Goal: Transaction & Acquisition: Purchase product/service

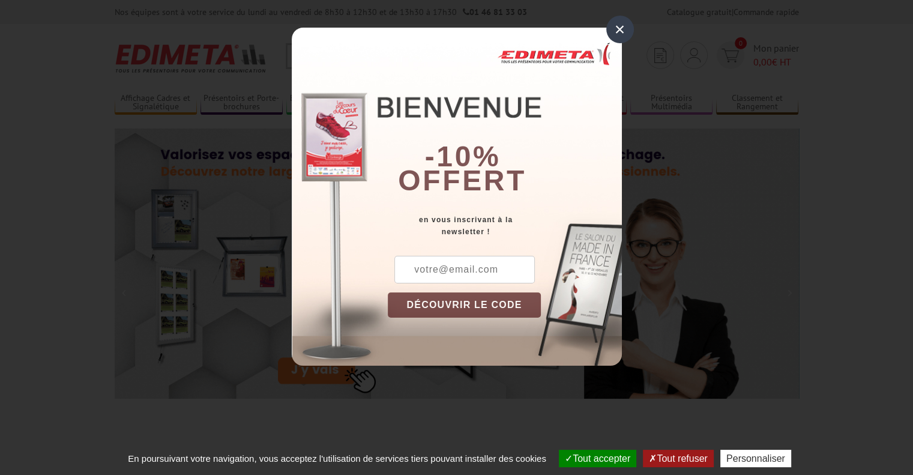
click at [622, 28] on div "×" at bounding box center [620, 30] width 28 height 28
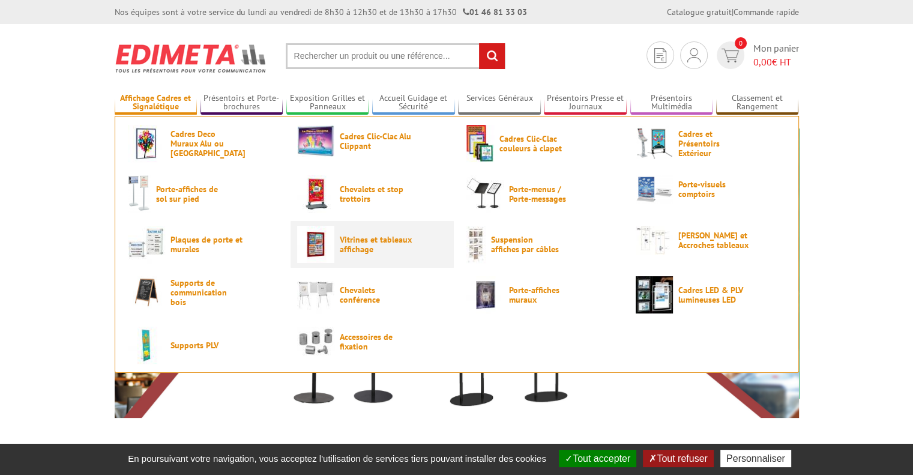
click at [369, 242] on span "Vitrines et tableaux affichage" at bounding box center [376, 244] width 72 height 19
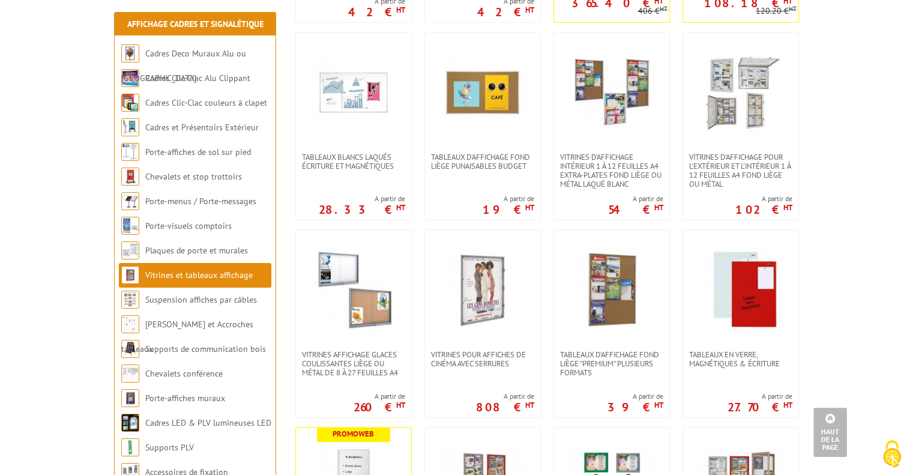
scroll to position [480, 0]
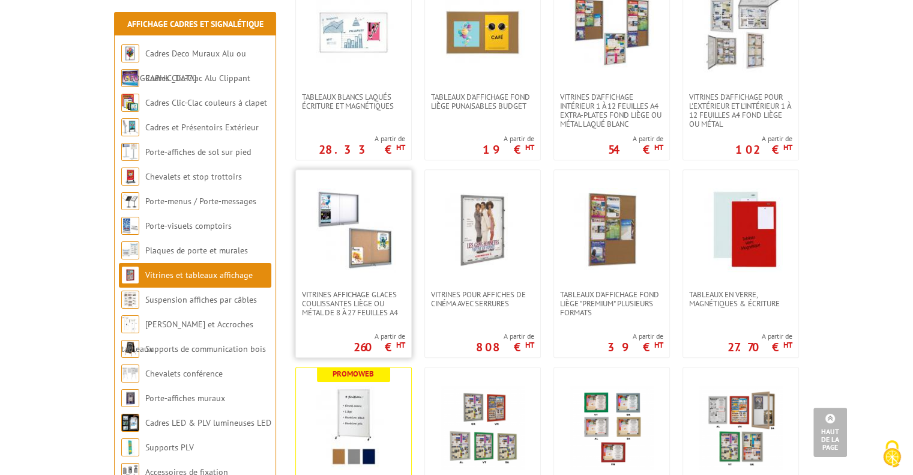
click at [378, 258] on img at bounding box center [354, 230] width 84 height 84
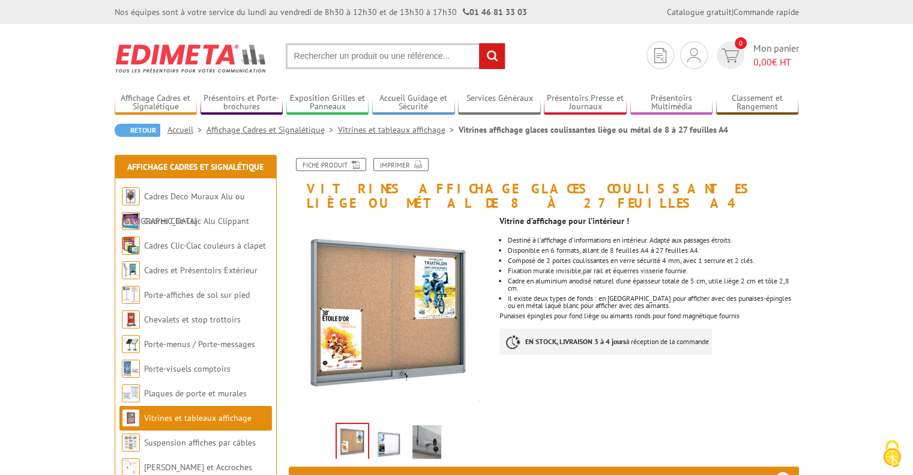
click at [389, 439] on img at bounding box center [389, 443] width 29 height 37
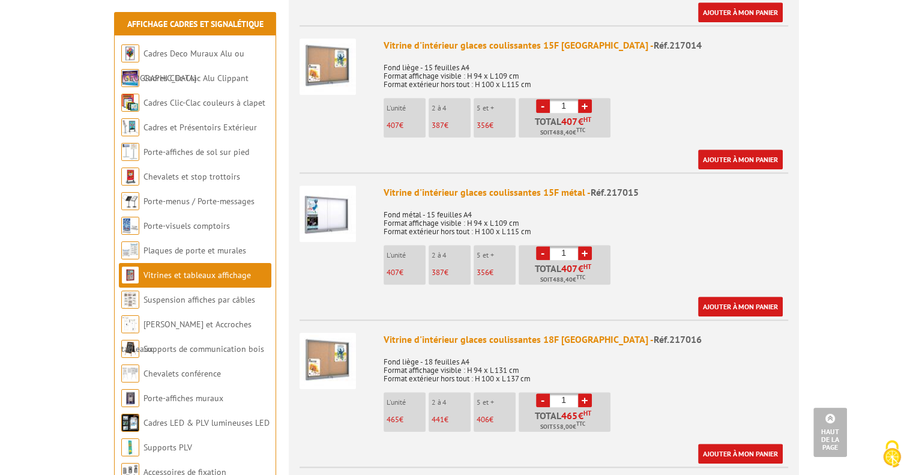
scroll to position [1201, 0]
